Goal: Check status

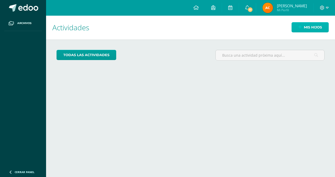
click at [305, 30] on span "Mis hijos" at bounding box center [313, 28] width 18 height 10
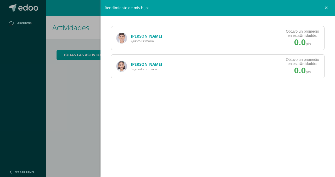
click at [140, 36] on link "[PERSON_NAME]" at bounding box center [146, 35] width 31 height 5
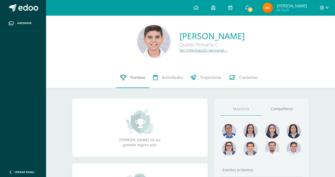
click at [134, 82] on link "Punteos" at bounding box center [132, 77] width 33 height 21
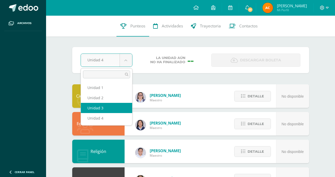
select select "Unidad 3"
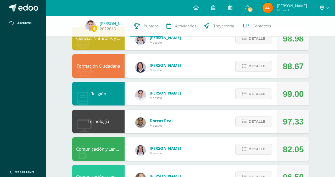
scroll to position [77, 0]
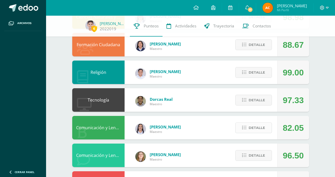
click at [241, 129] on button "Detalle" at bounding box center [253, 128] width 37 height 11
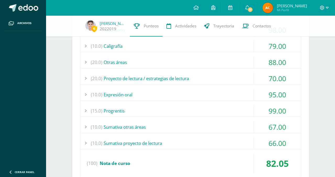
scroll to position [223, 0]
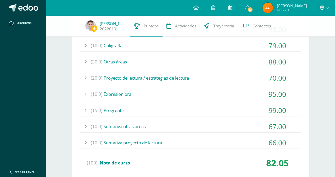
click at [173, 142] on div "(10.0) Sumativa proyecto de lectura" at bounding box center [190, 143] width 221 height 12
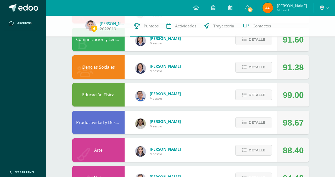
scroll to position [510, 0]
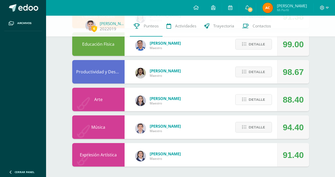
click at [241, 102] on button "Detalle" at bounding box center [253, 99] width 37 height 11
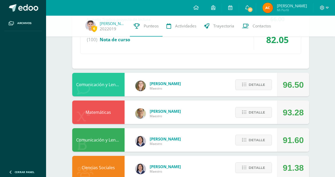
scroll to position [351, 0]
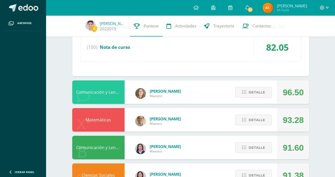
click at [261, 127] on div "Detalle" at bounding box center [252, 120] width 50 height 24
click at [261, 125] on span "Detalle" at bounding box center [257, 120] width 16 height 10
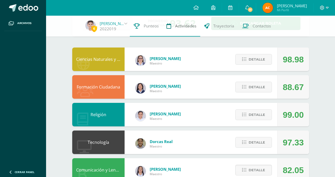
scroll to position [0, 0]
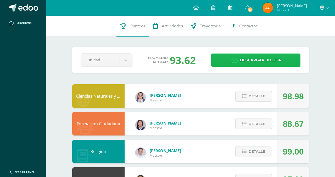
click at [250, 59] on span "Descargar boleta" at bounding box center [260, 60] width 41 height 13
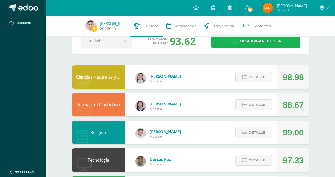
scroll to position [18, 0]
